Goal: Transaction & Acquisition: Purchase product/service

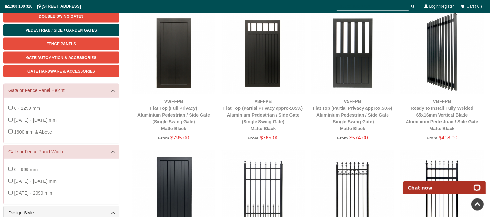
scroll to position [102, 0]
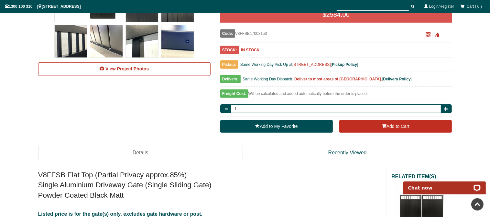
scroll to position [273, 0]
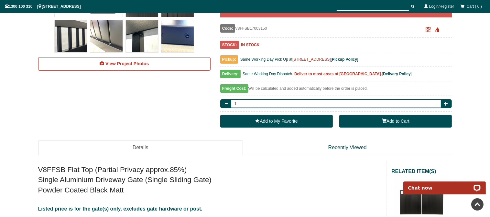
click at [384, 120] on span "button" at bounding box center [384, 121] width 5 height 5
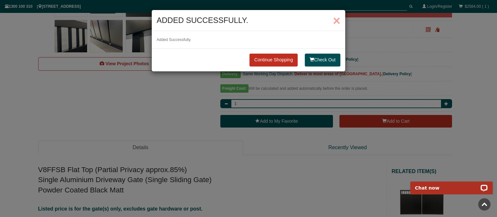
click at [338, 24] on span "×" at bounding box center [336, 21] width 7 height 14
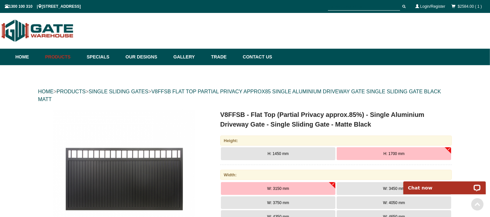
scroll to position [0, 0]
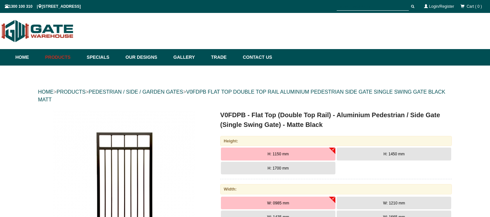
scroll to position [50, 0]
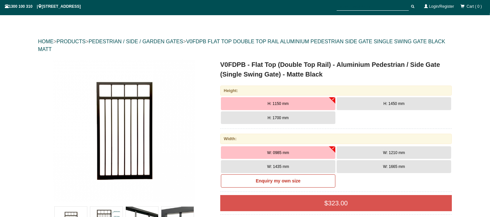
click at [289, 116] on button "H: 1700 mm" at bounding box center [278, 118] width 115 height 13
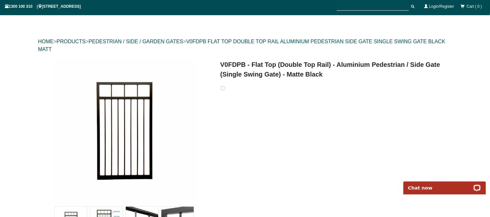
scroll to position [0, 0]
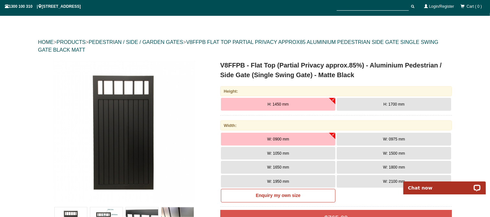
scroll to position [50, 0]
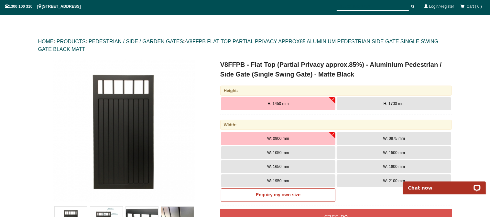
click at [386, 105] on span "H: 1700 mm" at bounding box center [394, 104] width 21 height 5
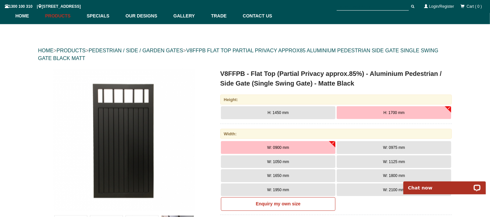
scroll to position [16, 0]
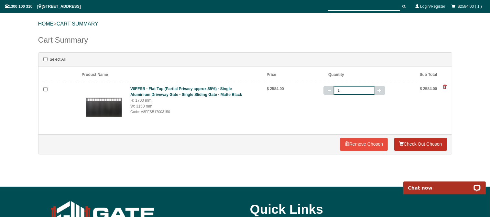
click at [419, 142] on link "Check Out Chosen" at bounding box center [420, 144] width 52 height 13
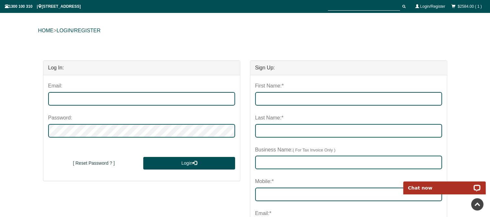
scroll to position [34, 0]
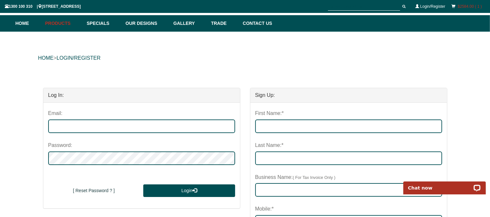
click at [459, 7] on link "$2584.00 ( 1 )" at bounding box center [470, 6] width 24 height 5
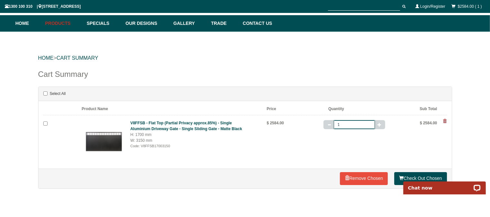
click at [444, 121] on span at bounding box center [445, 121] width 4 height 4
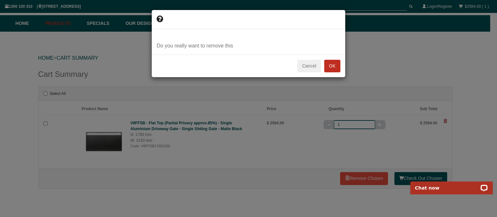
click at [338, 64] on button "OK" at bounding box center [332, 66] width 16 height 13
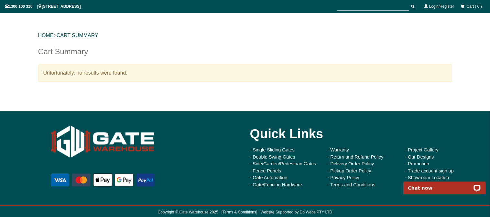
scroll to position [57, 0]
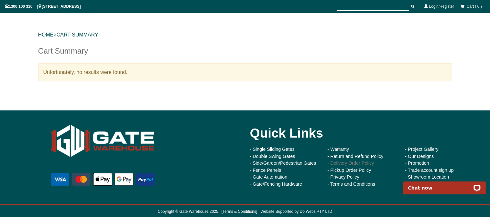
click at [341, 165] on link "- Delivery Order Policy" at bounding box center [351, 163] width 47 height 5
